Goal: Information Seeking & Learning: Understand process/instructions

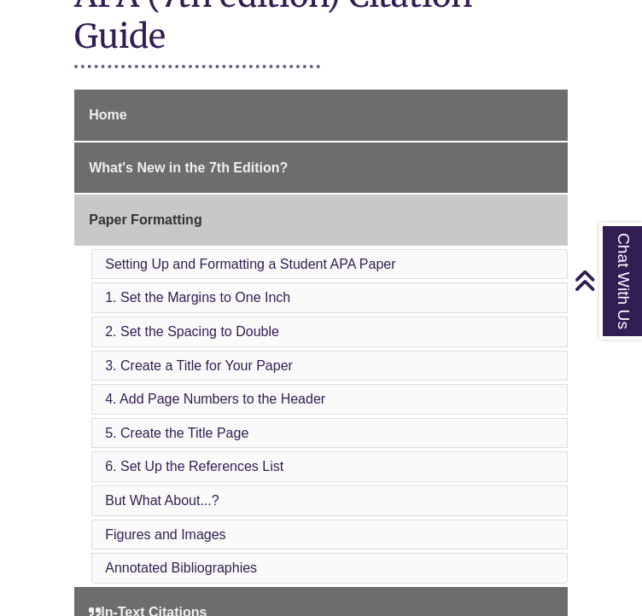
scroll to position [456, 0]
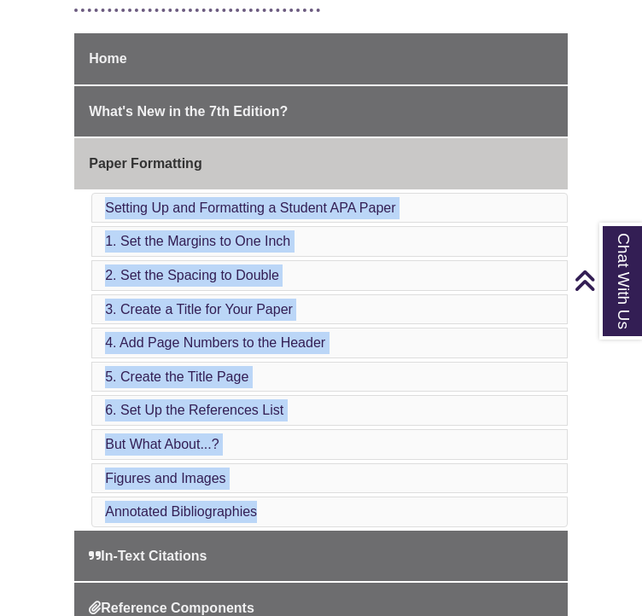
drag, startPoint x: 78, startPoint y: 200, endPoint x: 286, endPoint y: 509, distance: 372.7
click at [286, 509] on li "Paper Formatting Setting Up and Formatting a Student APA Paper 1. Set the Margi…" at bounding box center [320, 332] width 493 height 389
copy ul "Setting Up and Formatting a Student APA Paper 1. Set the Margins to One Inch 2.…"
click at [66, 385] on div "Home What's New in the 7th Edition? Paper Formatting Setting Up and Formatting …" at bounding box center [320, 538] width 519 height 1011
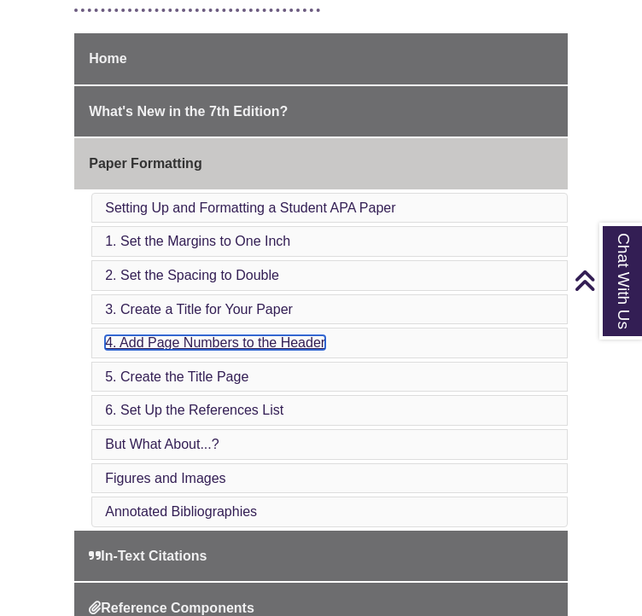
click at [249, 338] on link "4. Add Page Numbers to the Header" at bounding box center [215, 342] width 220 height 15
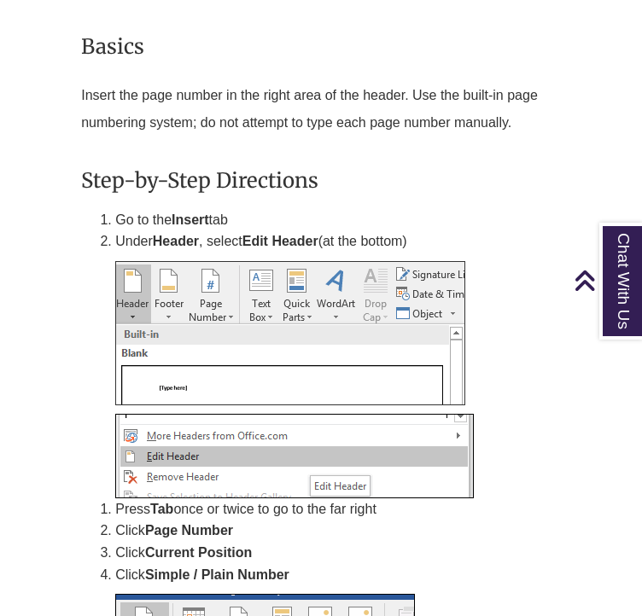
scroll to position [3662, 0]
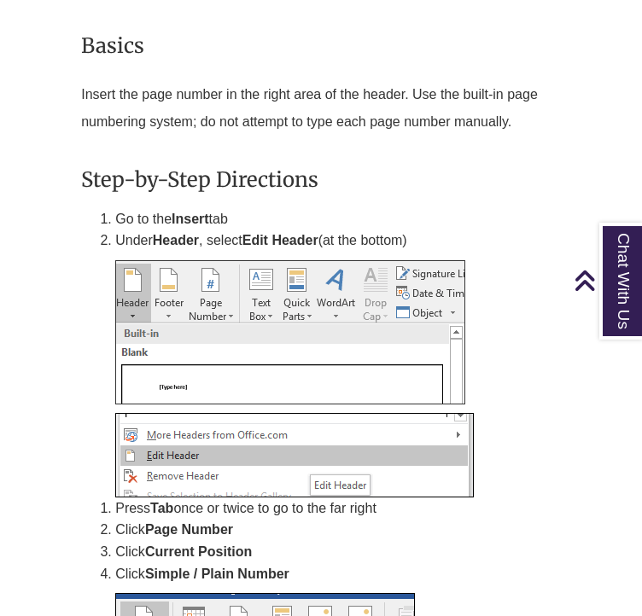
scroll to position [456, 0]
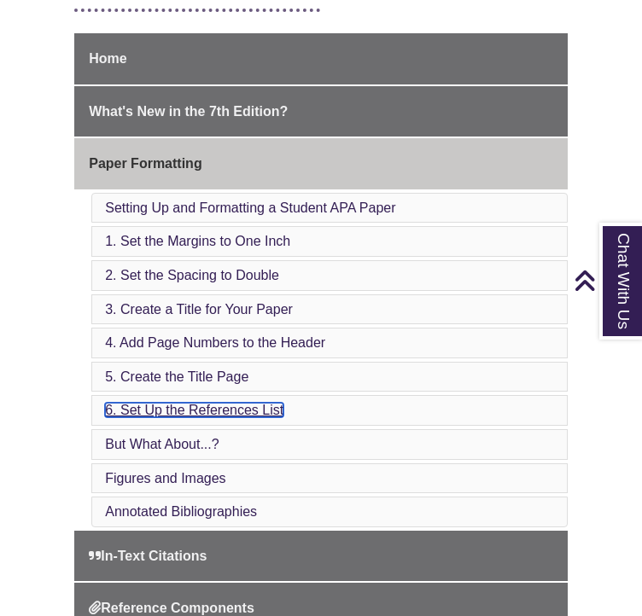
click at [237, 407] on link "6. Set Up the References List" at bounding box center [194, 410] width 178 height 15
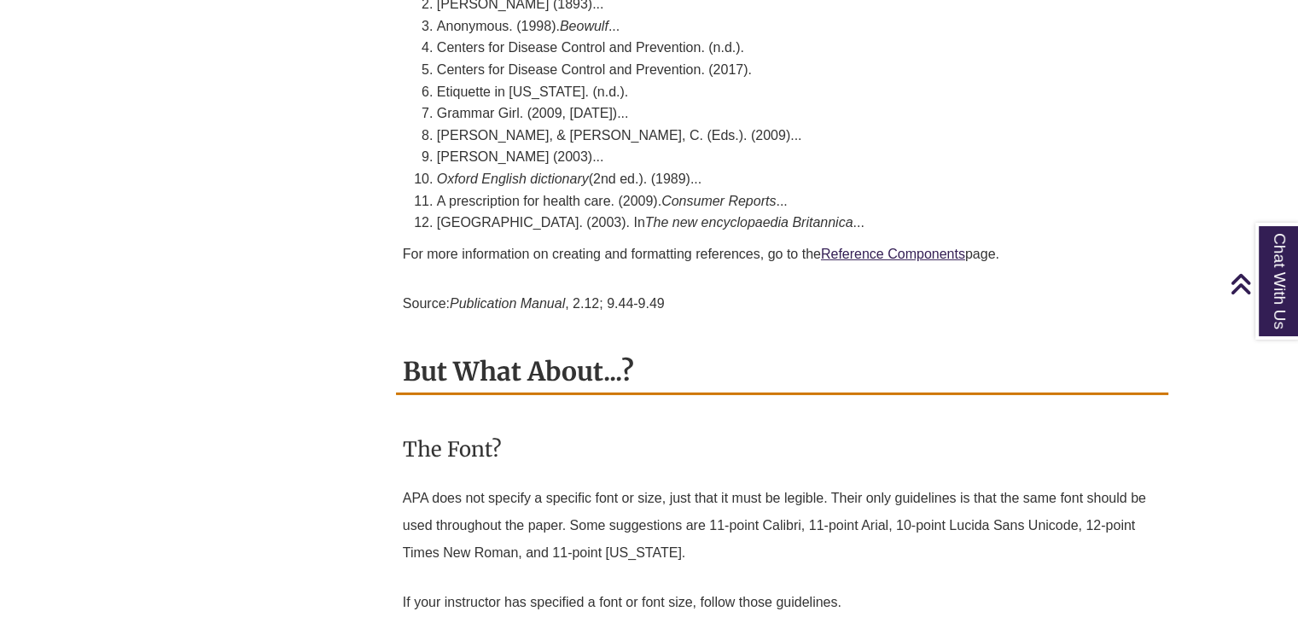
scroll to position [5440, 0]
